Goal: Find contact information: Obtain details needed to contact an individual or organization

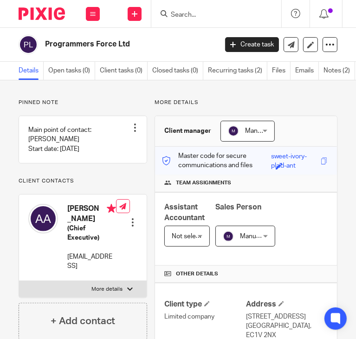
click at [182, 19] on form at bounding box center [219, 14] width 99 height 12
click at [180, 11] on input "Search" at bounding box center [212, 15] width 84 height 8
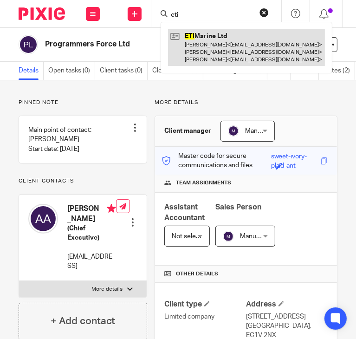
type input "eti"
click at [231, 36] on link at bounding box center [246, 47] width 157 height 37
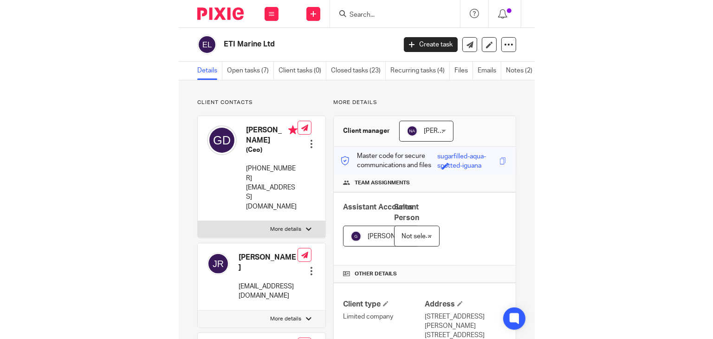
scroll to position [341, 0]
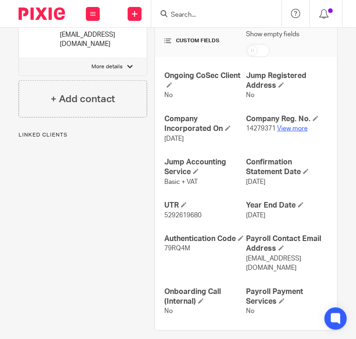
click at [284, 129] on link "View more" at bounding box center [292, 128] width 31 height 6
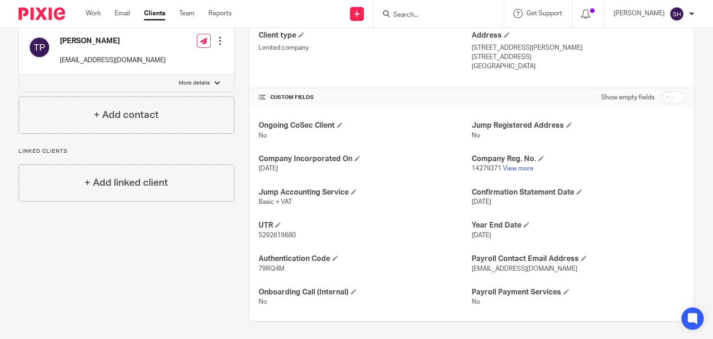
scroll to position [0, 0]
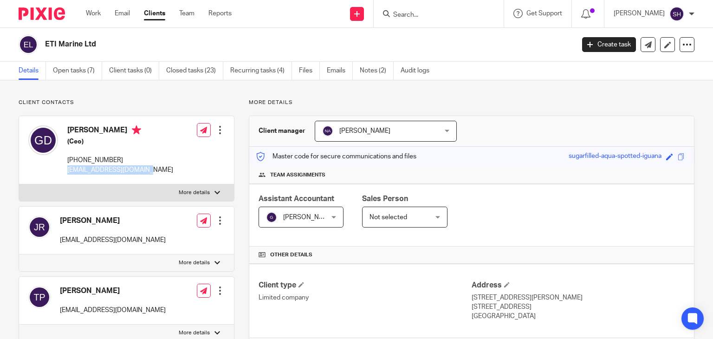
drag, startPoint x: 66, startPoint y: 168, endPoint x: 156, endPoint y: 174, distance: 90.1
click at [156, 174] on div "[PERSON_NAME] (Ceo) [PHONE_NUMBER] [EMAIL_ADDRESS][DOMAIN_NAME] Edit contact Cr…" at bounding box center [126, 150] width 215 height 68
copy p "[EMAIL_ADDRESS][DOMAIN_NAME]"
